Goal: Information Seeking & Learning: Learn about a topic

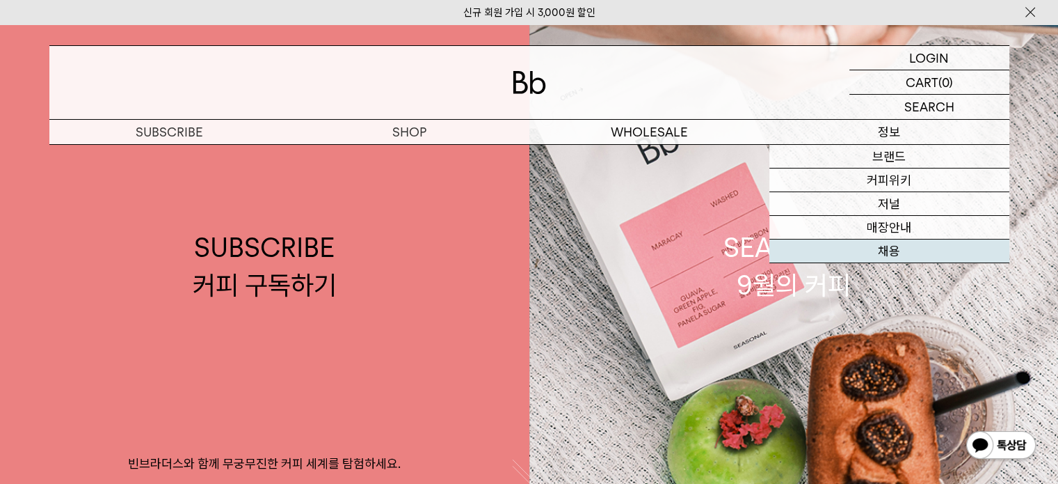
click at [893, 257] on link "채용" at bounding box center [890, 251] width 240 height 24
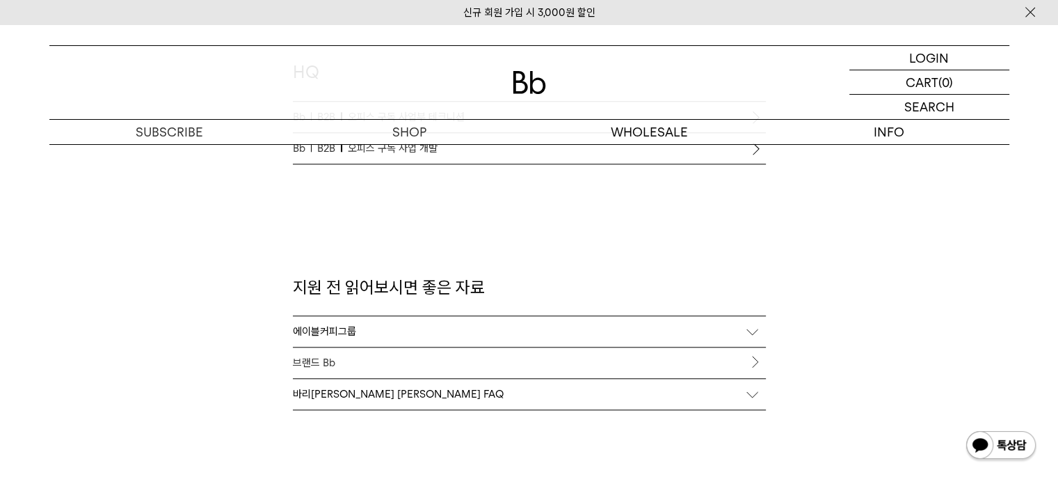
scroll to position [1392, 0]
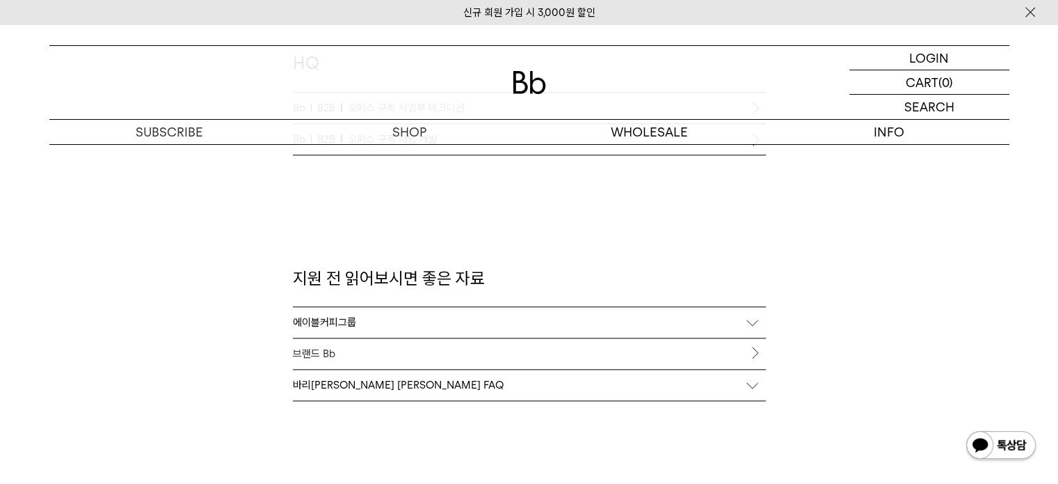
click at [752, 328] on div "에이블커피그룹" at bounding box center [529, 322] width 473 height 31
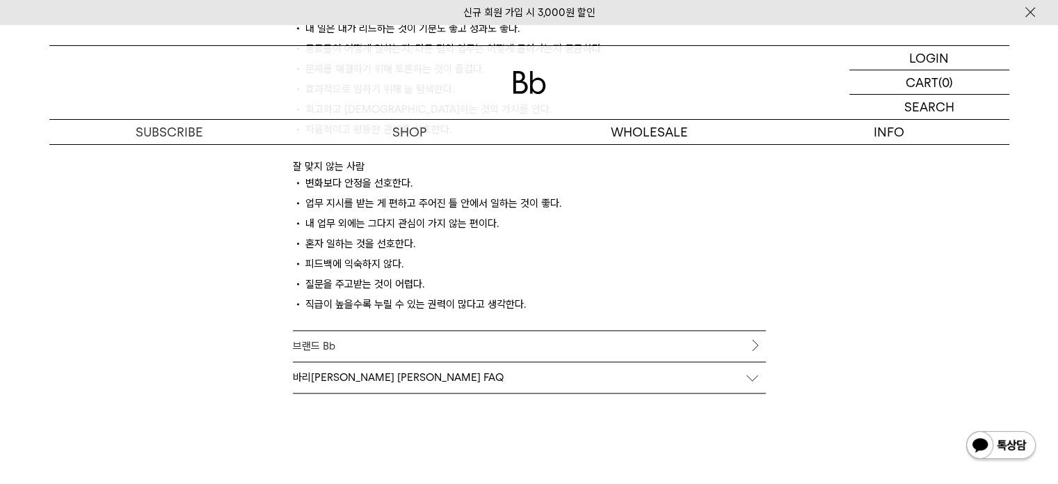
scroll to position [1949, 0]
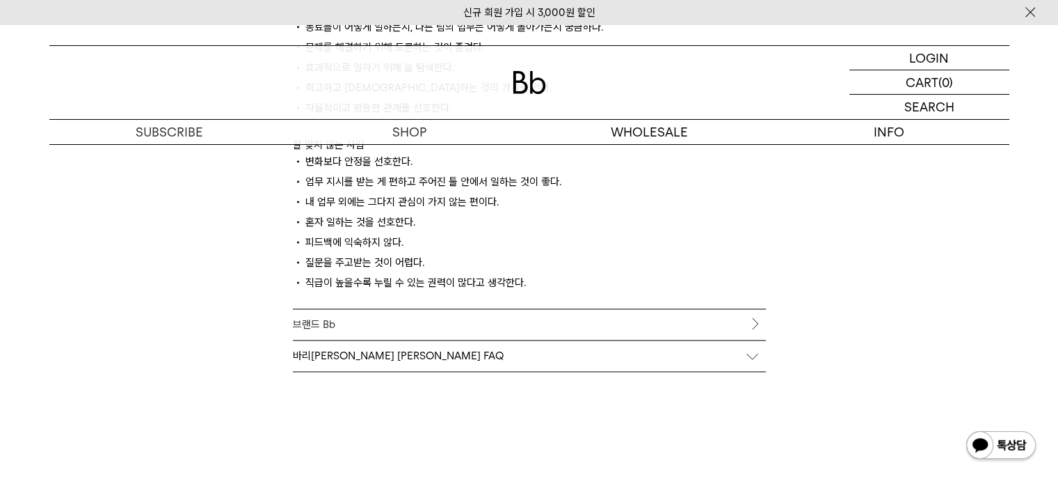
click at [756, 322] on link "브랜드 Bb" at bounding box center [529, 324] width 473 height 31
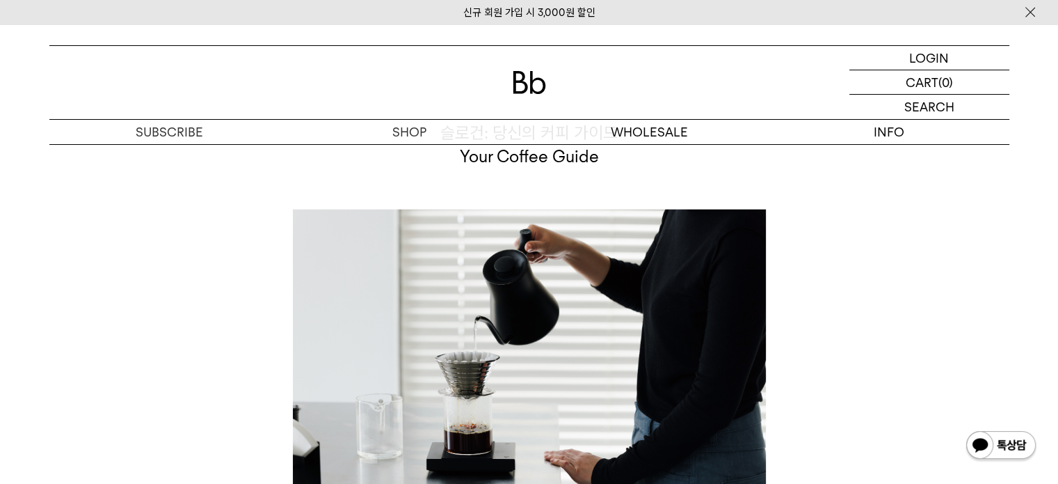
scroll to position [3817, 0]
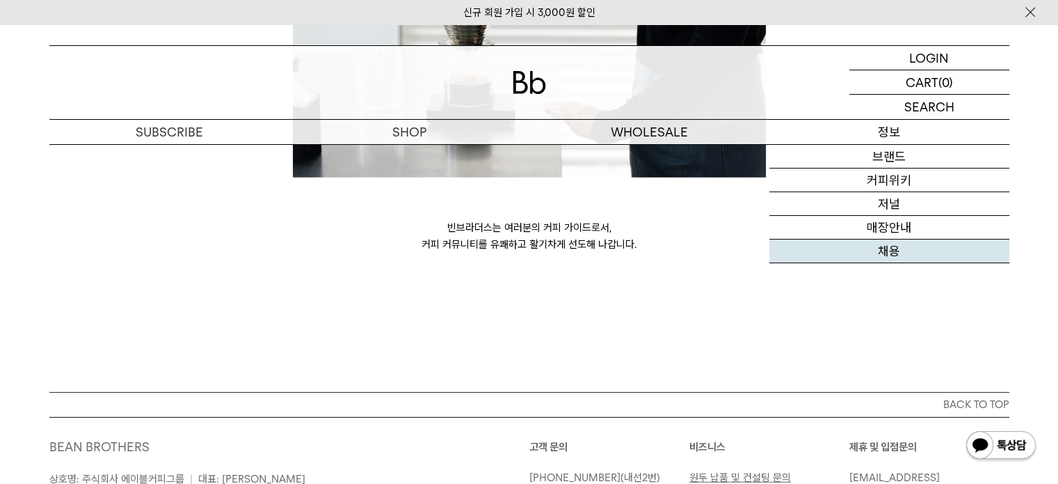
click at [889, 249] on link "채용" at bounding box center [890, 251] width 240 height 24
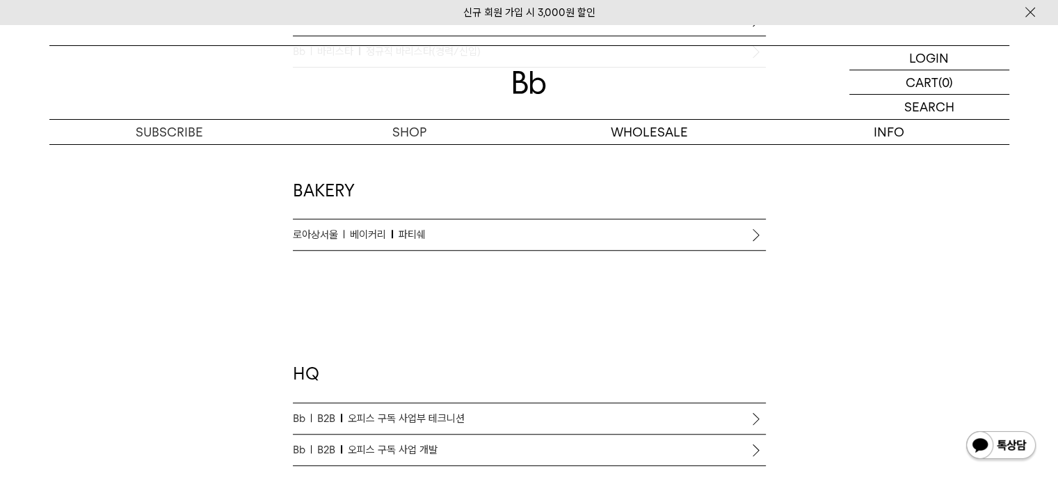
scroll to position [1183, 0]
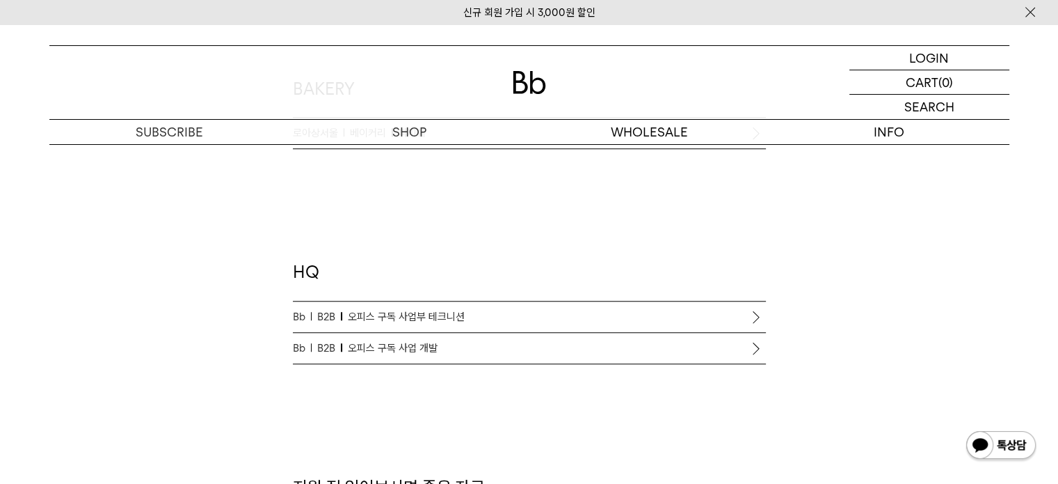
click at [737, 344] on p "Bb B2B 오피스 구독 사업 개발" at bounding box center [529, 348] width 473 height 17
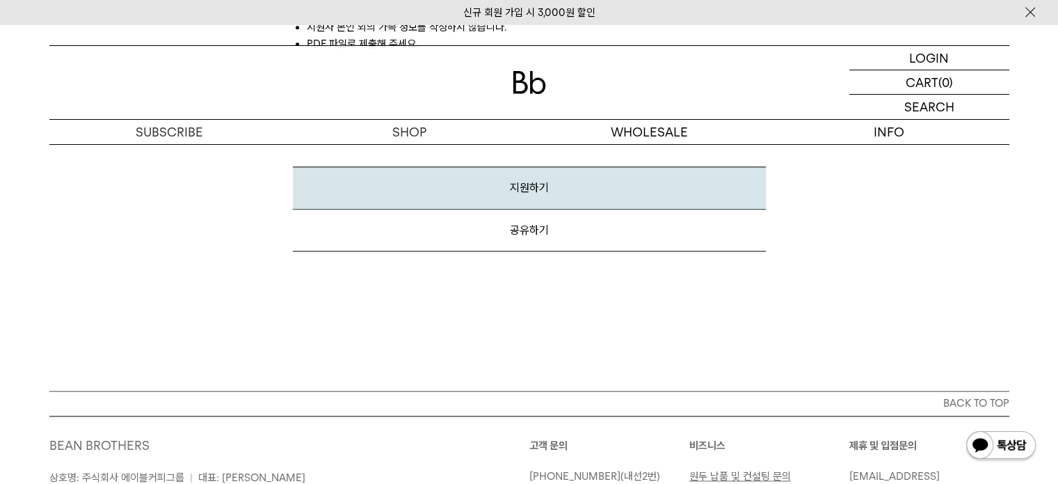
scroll to position [1879, 0]
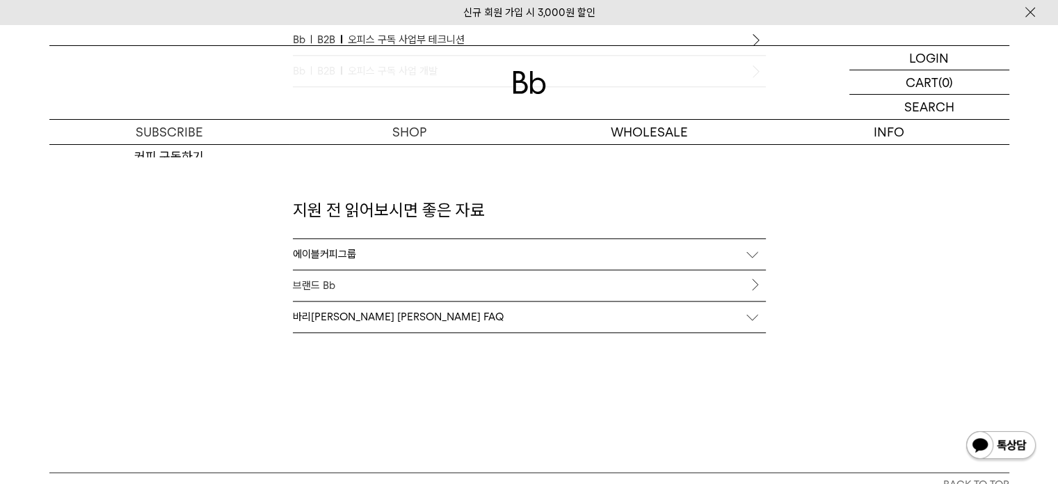
scroll to position [1461, 0]
click at [738, 247] on div "에이블커피그룹" at bounding box center [529, 252] width 473 height 31
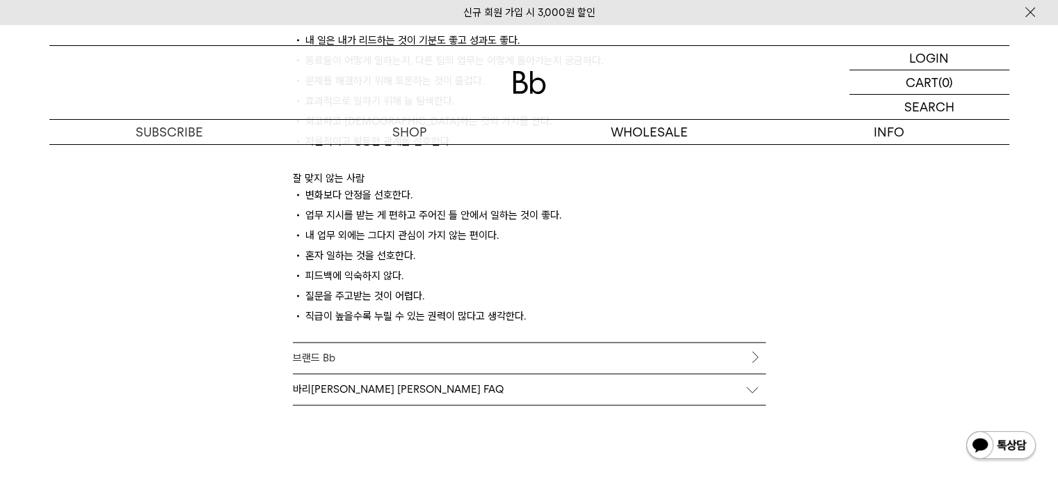
scroll to position [1949, 0]
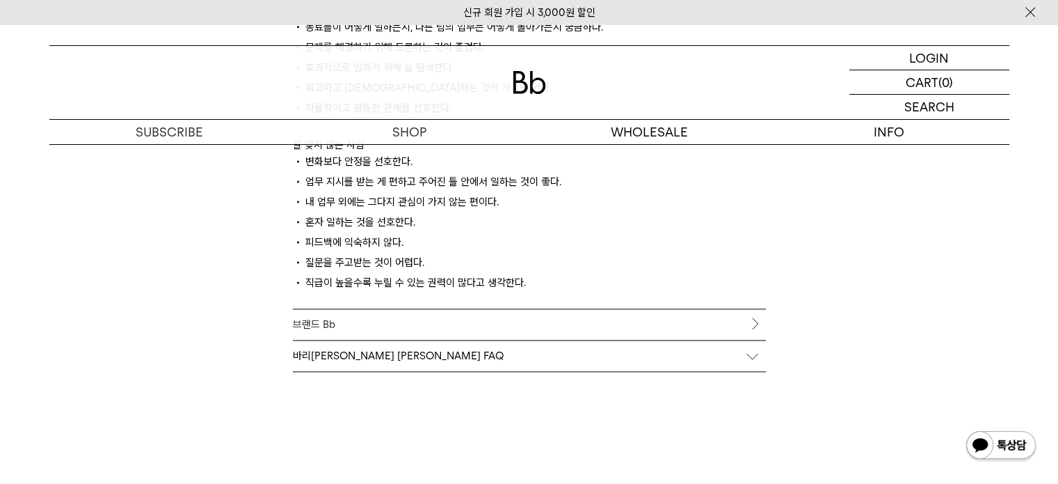
click at [745, 317] on link "브랜드 Bb" at bounding box center [529, 324] width 473 height 31
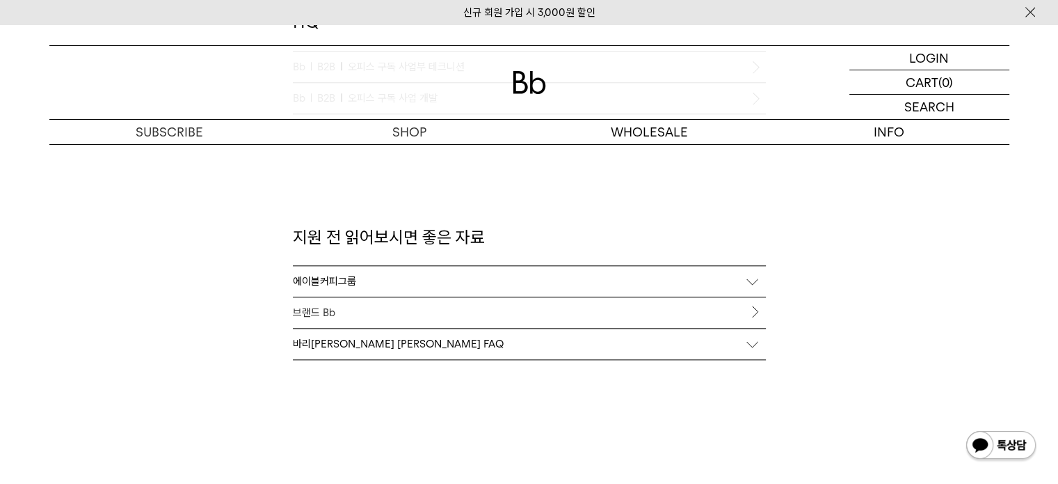
scroll to position [1363, 0]
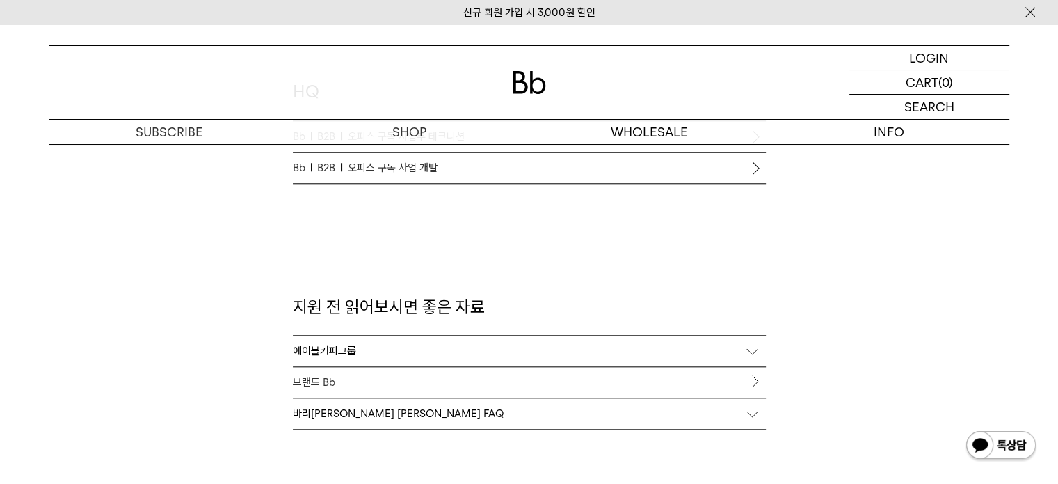
click at [585, 406] on div "바리스타 채용 FAQ" at bounding box center [529, 413] width 473 height 31
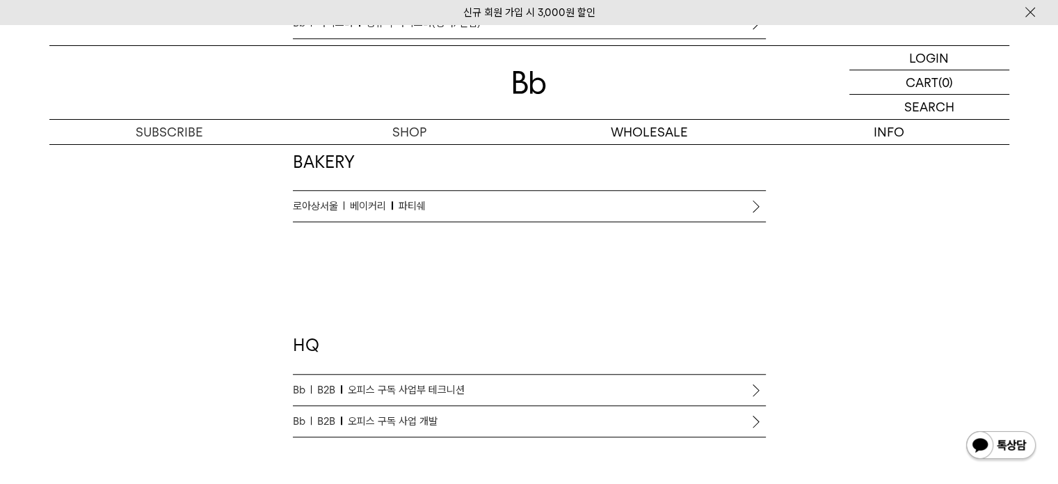
scroll to position [1155, 0]
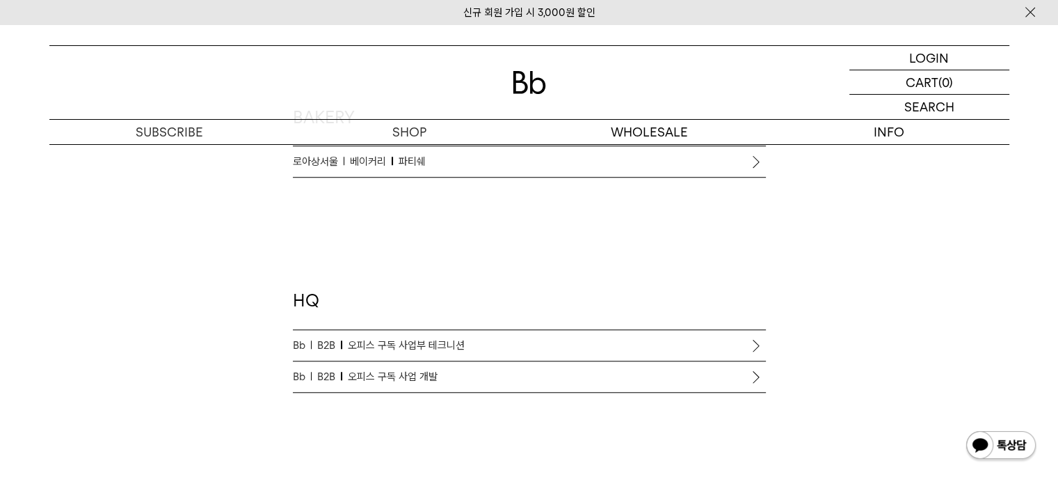
click at [596, 344] on p "Bb B2B 오피스 구독 사업부 테크니션" at bounding box center [529, 345] width 473 height 17
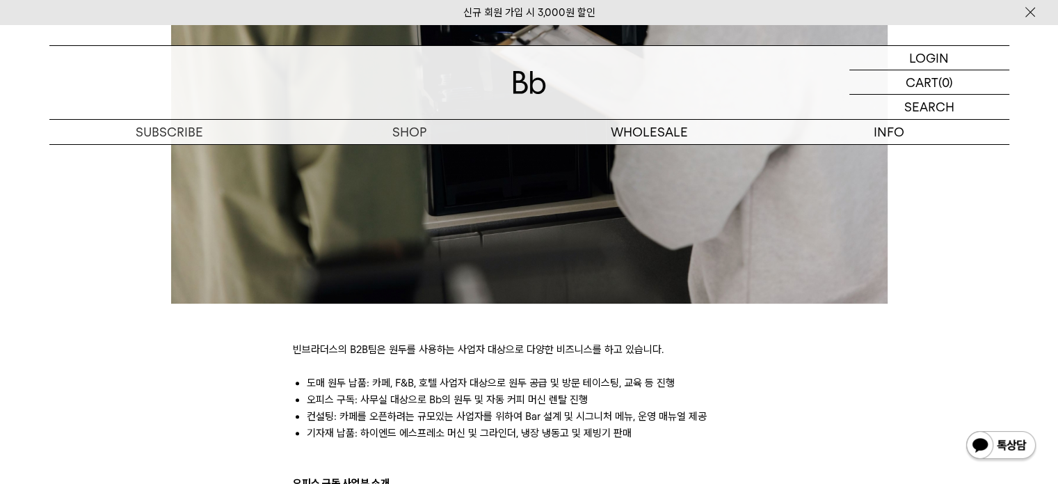
scroll to position [696, 0]
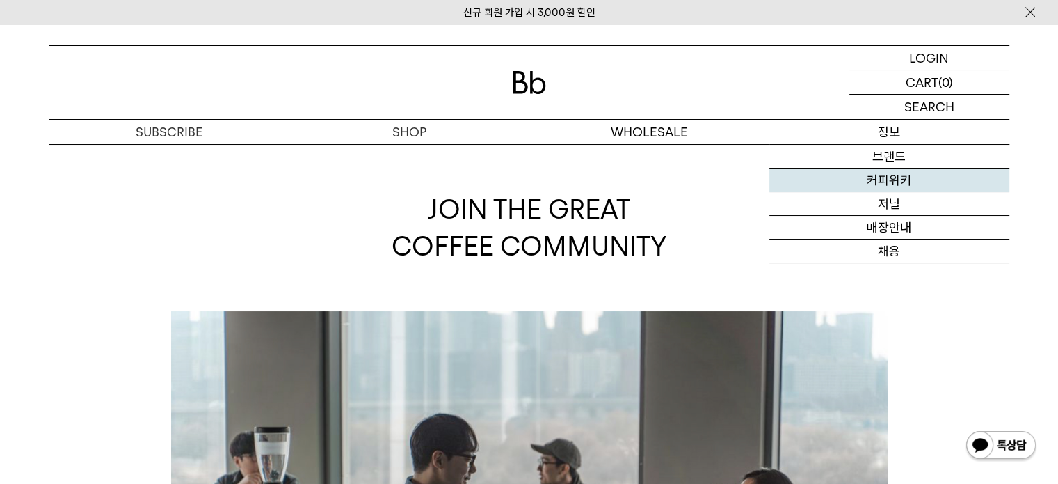
click at [901, 180] on link "커피위키" at bounding box center [890, 180] width 240 height 24
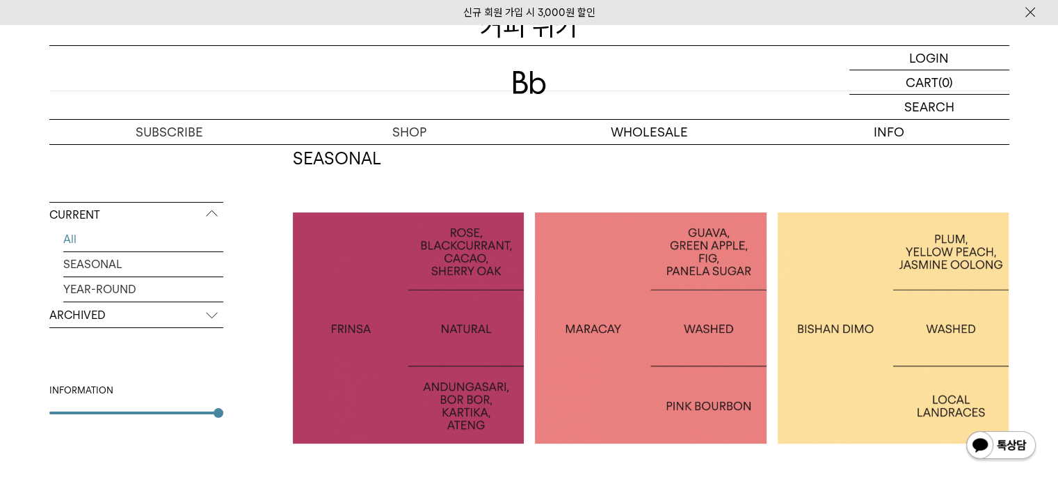
scroll to position [212, 0]
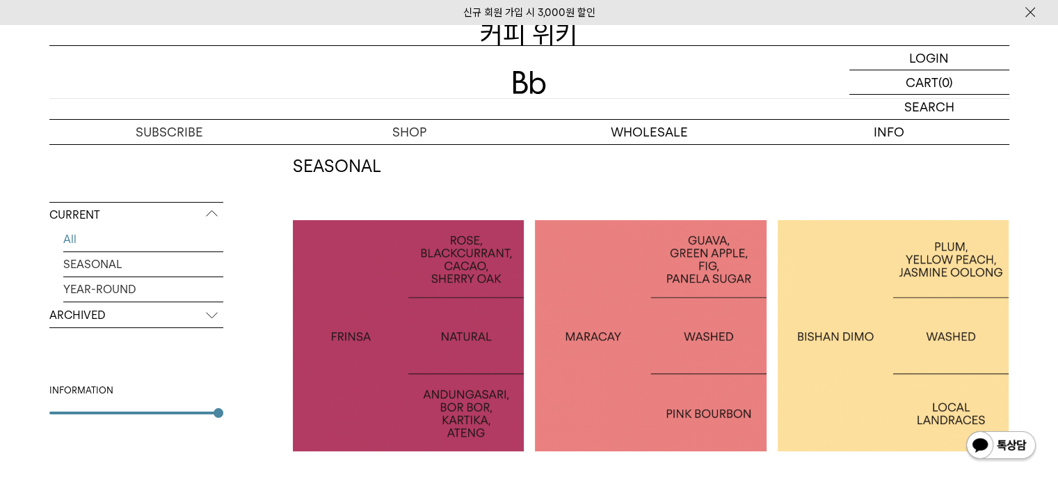
click at [884, 299] on div at bounding box center [894, 336] width 232 height 232
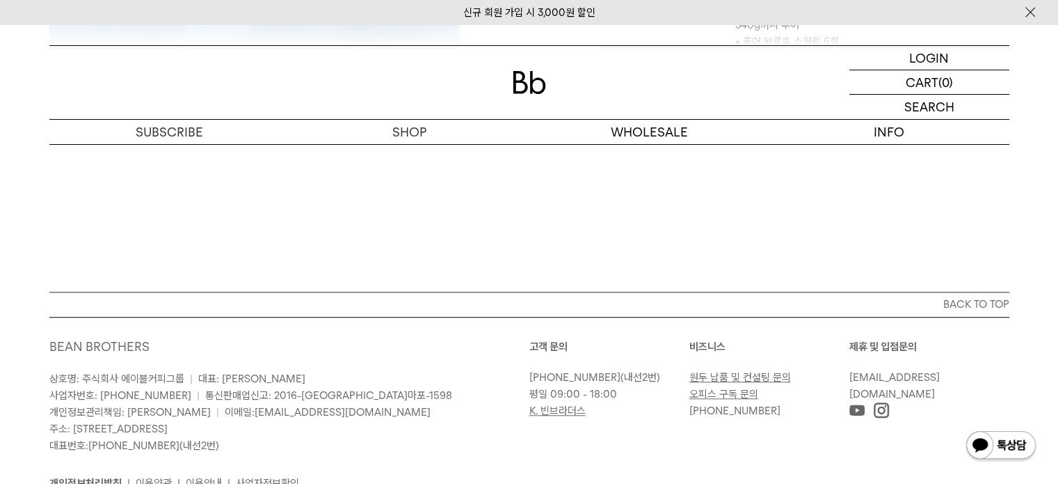
scroll to position [1168, 0]
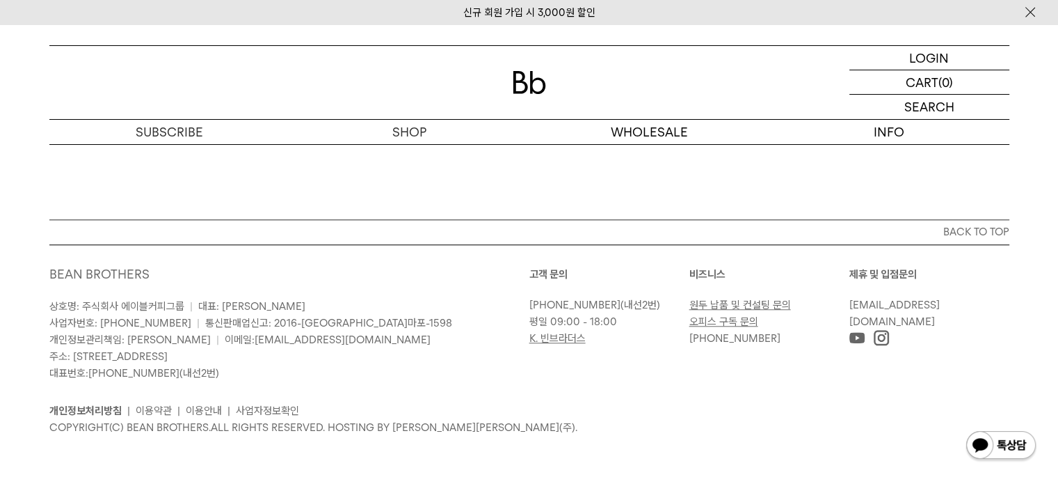
click at [555, 337] on link "K. 빈브라더스" at bounding box center [558, 338] width 56 height 13
